Goal: Transaction & Acquisition: Purchase product/service

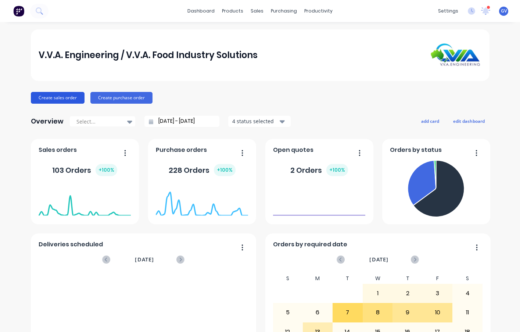
click at [59, 96] on button "Create sales order" at bounding box center [58, 98] width 54 height 12
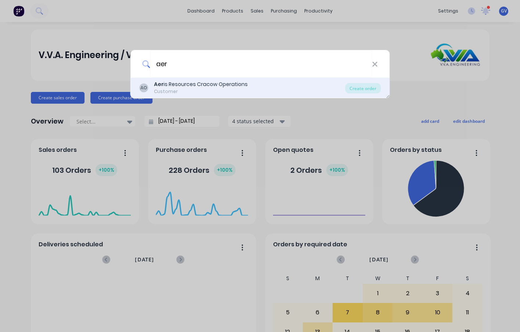
type input "aer"
click at [182, 84] on div "Aer is Resources Cracow Operations" at bounding box center [201, 84] width 94 height 8
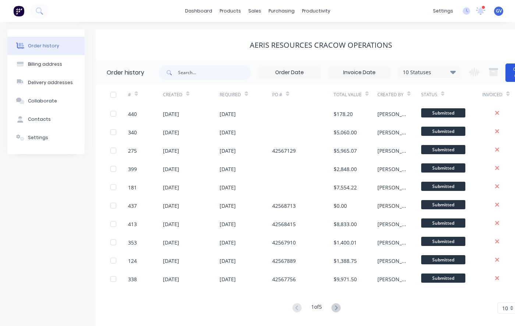
click at [510, 73] on button "Create Order" at bounding box center [519, 73] width 29 height 18
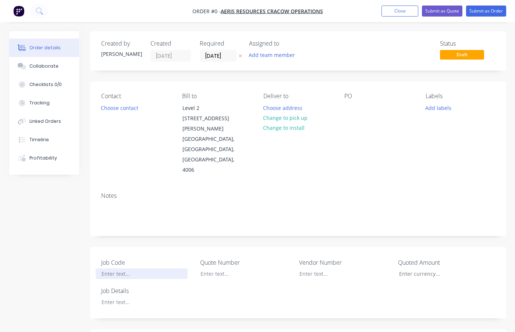
click at [114, 268] on div at bounding box center [142, 273] width 92 height 11
click at [112, 268] on div at bounding box center [142, 273] width 92 height 11
click at [112, 297] on div at bounding box center [142, 302] width 92 height 11
drag, startPoint x: 135, startPoint y: 254, endPoint x: 95, endPoint y: 255, distance: 40.1
click at [95, 255] on div "Job Code NM250097 Quote Number Vendor Number Quoted Amount Job Details Window A…" at bounding box center [298, 282] width 416 height 71
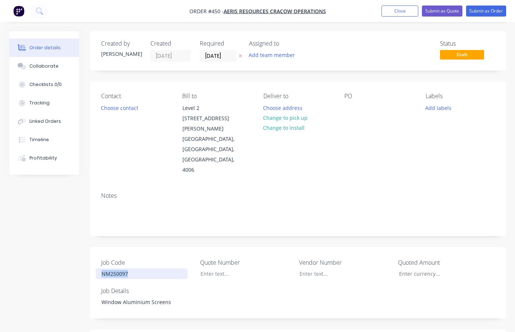
copy div "NM250097"
click at [430, 108] on button "Add labels" at bounding box center [438, 108] width 34 height 10
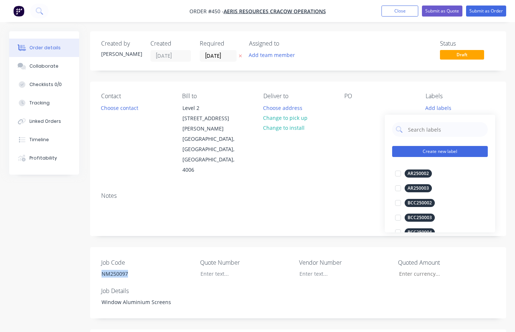
click at [428, 153] on button "Create new label" at bounding box center [440, 151] width 96 height 11
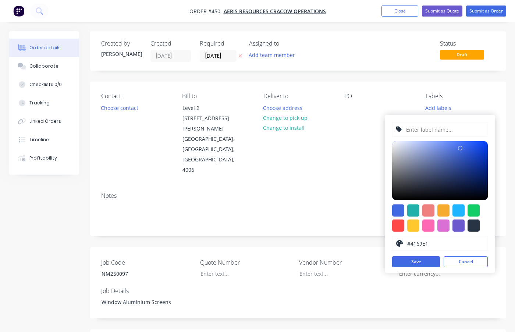
click at [417, 133] on input "text" at bounding box center [444, 129] width 78 height 14
paste input "NM250097"
type input "NM250097"
click at [442, 212] on div at bounding box center [443, 210] width 12 height 12
type input "#F6AB2F"
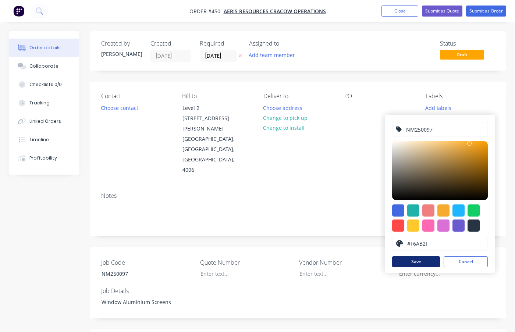
click at [422, 262] on button "Save" at bounding box center [416, 261] width 48 height 11
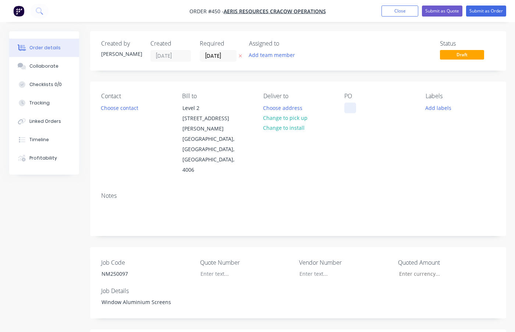
click at [350, 114] on div "PO" at bounding box center [378, 134] width 69 height 83
click at [350, 110] on div at bounding box center [350, 108] width 12 height 11
click at [480, 10] on button "Submit as Order" at bounding box center [486, 11] width 40 height 11
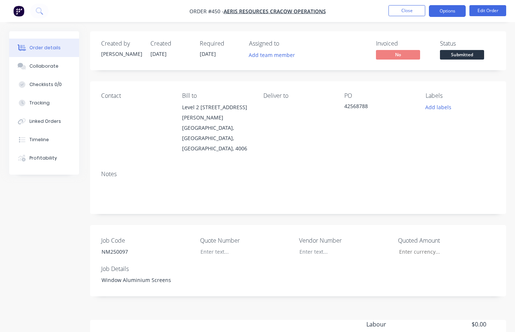
click at [445, 11] on button "Options" at bounding box center [447, 11] width 37 height 12
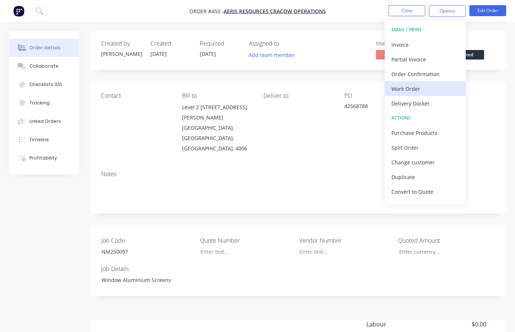
click at [403, 87] on div "Work Order" at bounding box center [425, 88] width 68 height 11
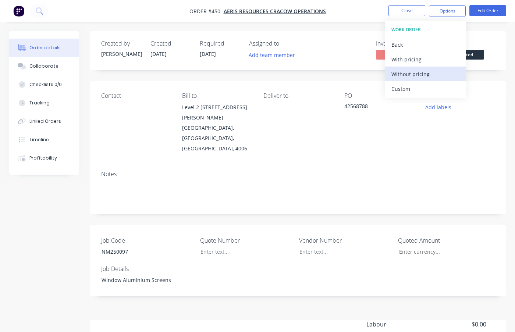
click at [403, 75] on div "Without pricing" at bounding box center [425, 74] width 68 height 11
